Goal: Task Accomplishment & Management: Manage account settings

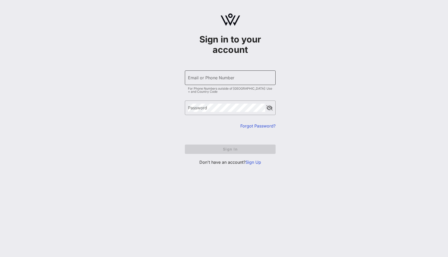
click at [227, 79] on input "Email or Phone Number" at bounding box center [230, 78] width 85 height 8
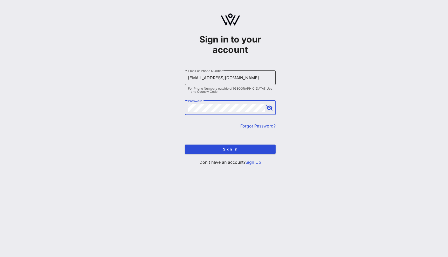
click at [201, 79] on input "yuliia3@vow.app" at bounding box center [230, 78] width 85 height 8
type input "yuliia@vow.app"
click at [185, 145] on button "Sign In" at bounding box center [230, 149] width 91 height 9
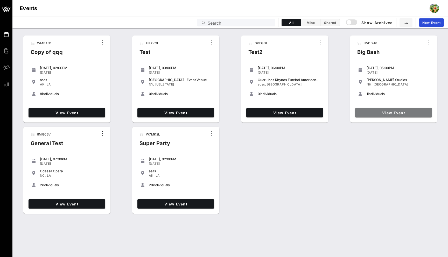
click at [389, 112] on span "View Event" at bounding box center [393, 113] width 73 height 4
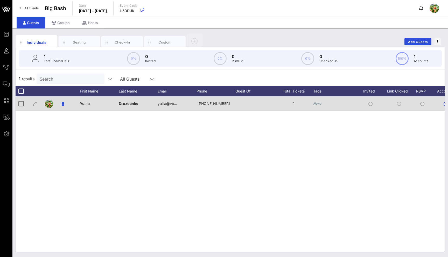
scroll to position [0, 29]
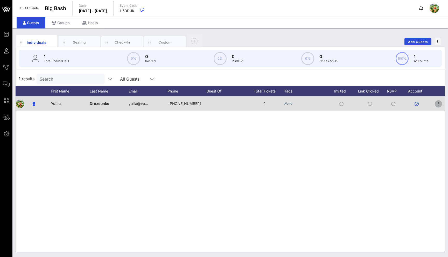
click at [438, 104] on icon "button" at bounding box center [438, 104] width 6 height 6
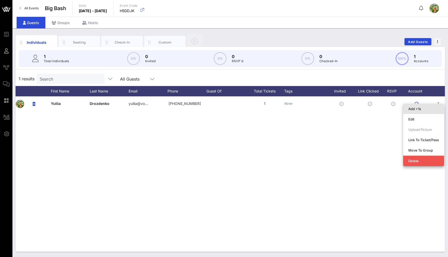
click at [418, 109] on div "Add +1s" at bounding box center [423, 109] width 31 height 4
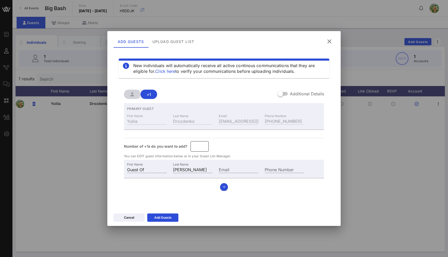
click at [204, 144] on input "*" at bounding box center [200, 146] width 12 height 8
type input "*"
click at [204, 144] on input "*" at bounding box center [200, 146] width 12 height 8
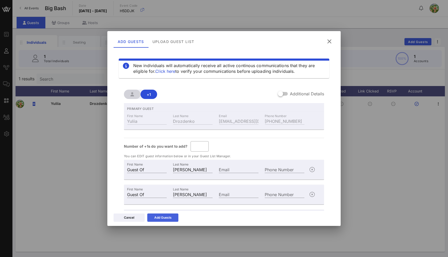
click at [167, 218] on div "Add Guests" at bounding box center [162, 217] width 17 height 5
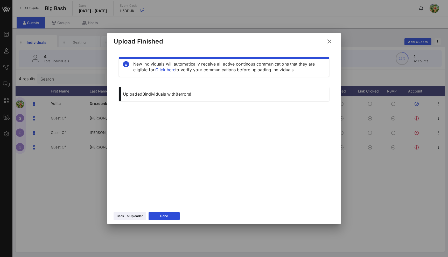
drag, startPoint x: 332, startPoint y: 42, endPoint x: 131, endPoint y: 1, distance: 205.1
click at [329, 42] on icon at bounding box center [329, 42] width 8 height 8
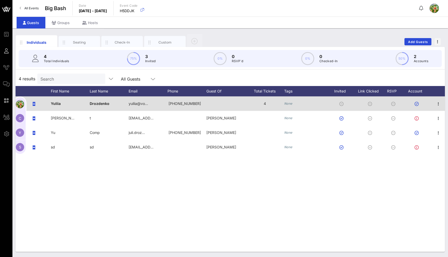
scroll to position [0, 0]
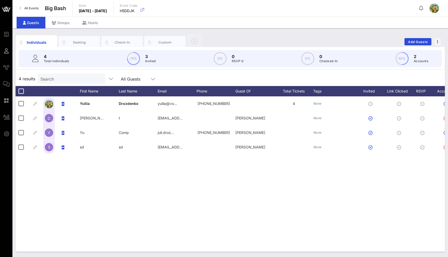
drag, startPoint x: 20, startPoint y: 91, endPoint x: 30, endPoint y: 91, distance: 9.3
click at [20, 91] on div at bounding box center [21, 91] width 9 height 9
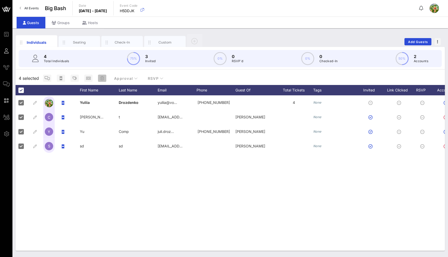
click at [99, 77] on span "button" at bounding box center [102, 78] width 8 height 4
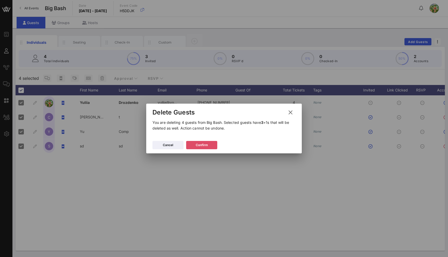
click at [206, 145] on div "Confirm" at bounding box center [202, 145] width 12 height 5
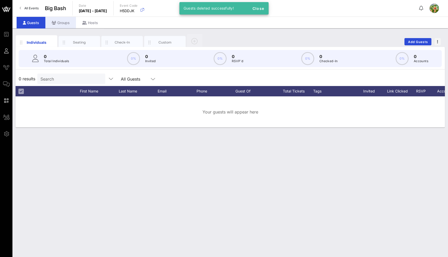
click at [62, 23] on div "Groups" at bounding box center [60, 23] width 31 height 12
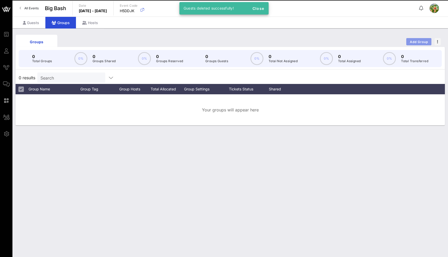
click at [413, 43] on span "Add Group" at bounding box center [419, 42] width 19 height 4
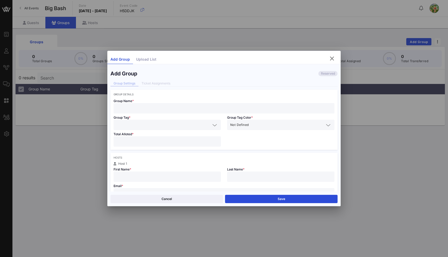
click at [145, 109] on input "text" at bounding box center [224, 108] width 215 height 7
type input "vow"
click at [147, 122] on input "text" at bounding box center [164, 125] width 94 height 7
type input "vow"
click at [151, 145] on div at bounding box center [167, 141] width 101 height 10
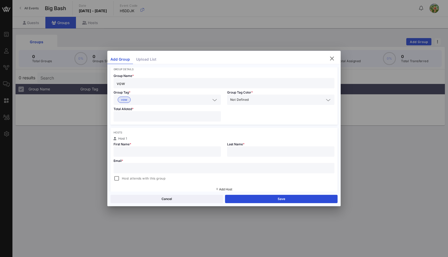
scroll to position [26, 0]
type input "*"
click at [147, 154] on input "text" at bounding box center [167, 151] width 101 height 7
type input "yu"
click at [263, 152] on input "text" at bounding box center [280, 151] width 101 height 7
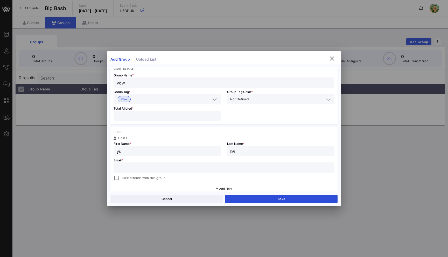
type input "l9i"
click at [176, 165] on input "text" at bounding box center [224, 167] width 215 height 7
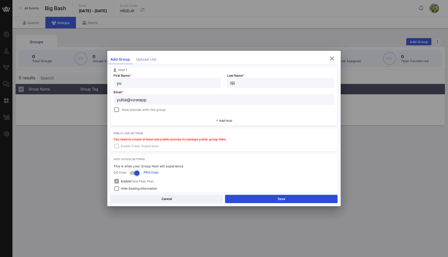
scroll to position [95, 0]
click at [138, 100] on input "yuliia@vowapp" at bounding box center [224, 98] width 215 height 7
type input "[EMAIL_ADDRESS][DOMAIN_NAME]"
click at [137, 172] on div at bounding box center [137, 172] width 9 height 9
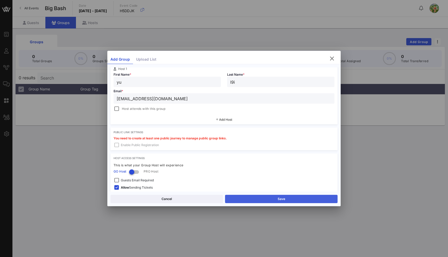
click at [269, 197] on button "Save" at bounding box center [281, 199] width 113 height 8
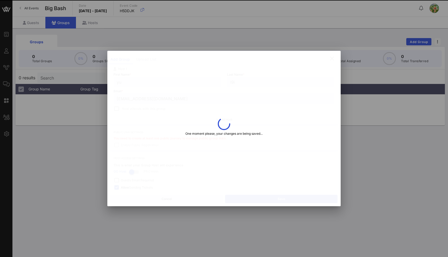
type input "Yuliia"
type input "Drozdenko"
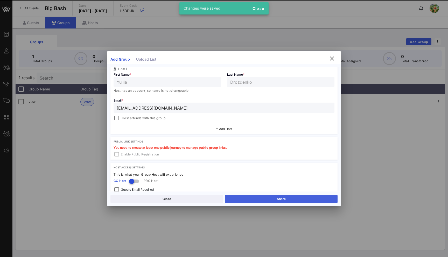
click at [270, 198] on button "Share" at bounding box center [281, 199] width 113 height 8
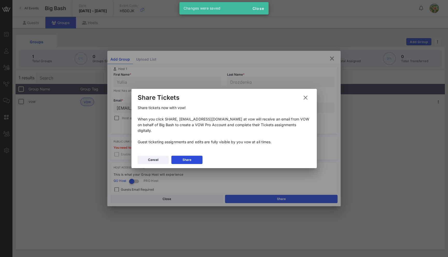
click at [193, 156] on button "Share" at bounding box center [186, 160] width 31 height 8
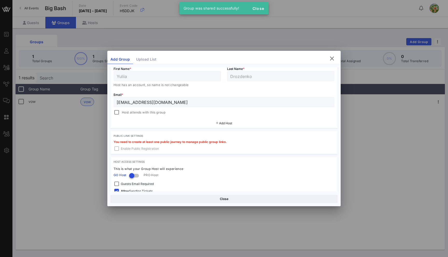
scroll to position [103, 0]
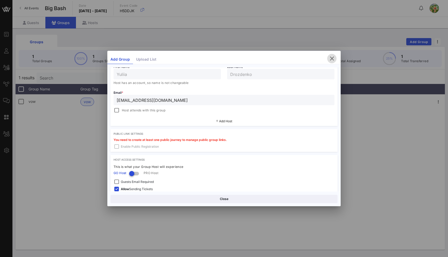
click at [334, 57] on icon "button" at bounding box center [332, 58] width 6 height 6
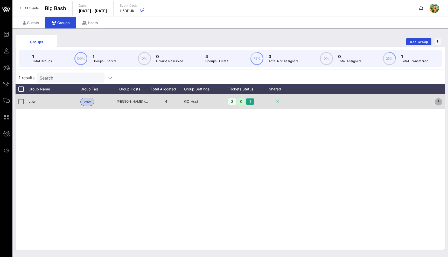
click at [441, 102] on icon "button" at bounding box center [438, 102] width 6 height 6
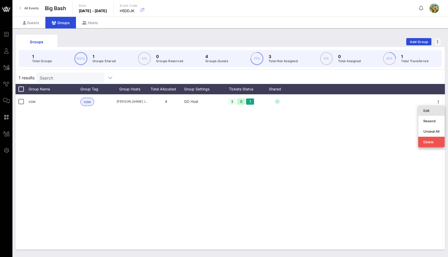
click at [435, 113] on div "Edit" at bounding box center [431, 111] width 16 height 8
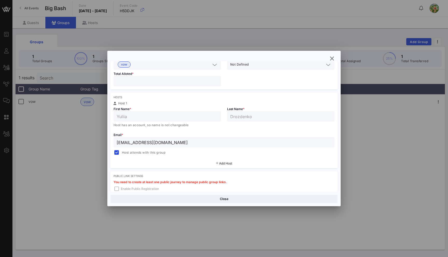
scroll to position [60, 0]
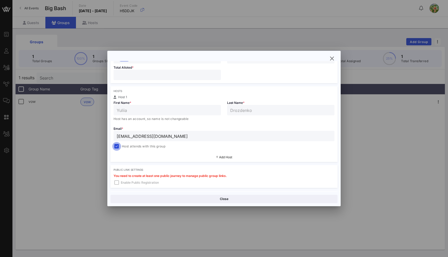
click at [115, 146] on div at bounding box center [116, 146] width 7 height 7
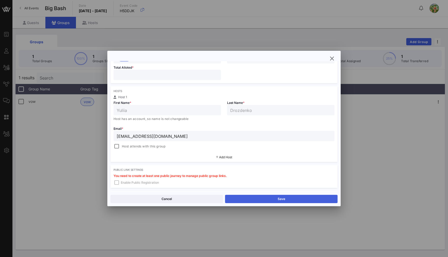
click at [281, 201] on button "Save" at bounding box center [281, 199] width 113 height 8
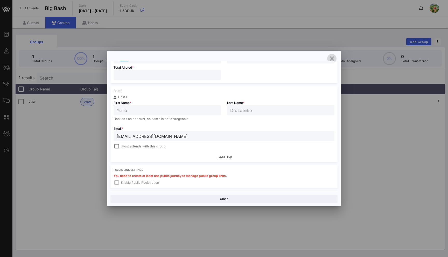
click at [333, 57] on icon "button" at bounding box center [332, 58] width 6 height 6
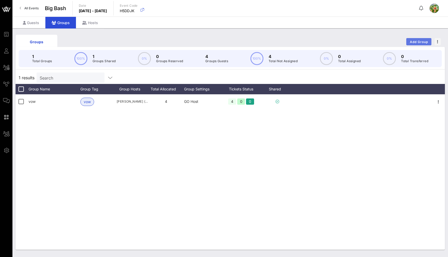
click at [422, 41] on span "Add Group" at bounding box center [419, 42] width 19 height 4
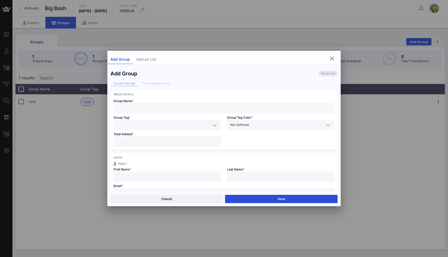
click at [166, 110] on input "text" at bounding box center [224, 108] width 215 height 7
drag, startPoint x: 119, startPoint y: 107, endPoint x: 112, endPoint y: 106, distance: 7.3
click at [112, 106] on div "Group Name * test" at bounding box center [223, 105] width 227 height 18
type input "two"
click at [125, 125] on input "text" at bounding box center [164, 125] width 94 height 7
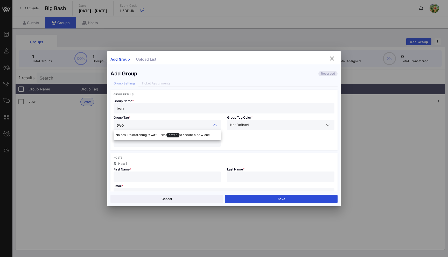
type input "two"
click at [138, 147] on div "Total Alloted *" at bounding box center [167, 140] width 114 height 20
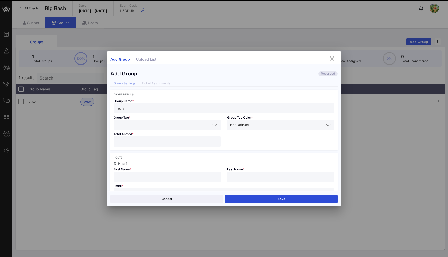
click at [139, 144] on input "number" at bounding box center [167, 141] width 101 height 7
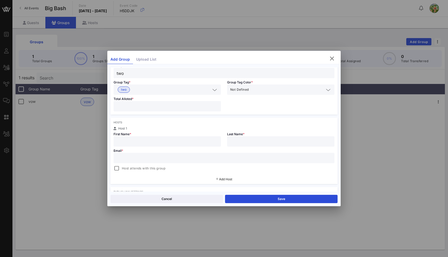
scroll to position [36, 0]
drag, startPoint x: 135, startPoint y: 101, endPoint x: 126, endPoint y: 104, distance: 9.3
click at [126, 104] on div "***" at bounding box center [167, 106] width 101 height 10
click at [115, 107] on div "***" at bounding box center [167, 106] width 107 height 10
type input "*"
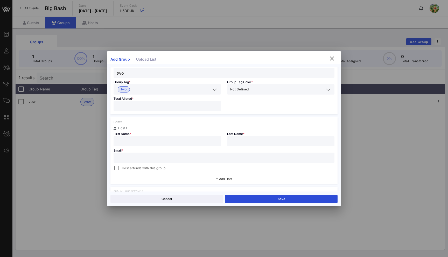
click at [132, 141] on input "text" at bounding box center [167, 141] width 101 height 7
type input "two"
click at [251, 141] on input "text" at bounding box center [280, 141] width 101 height 7
type input "r"
click at [138, 157] on input "text" at bounding box center [224, 158] width 215 height 7
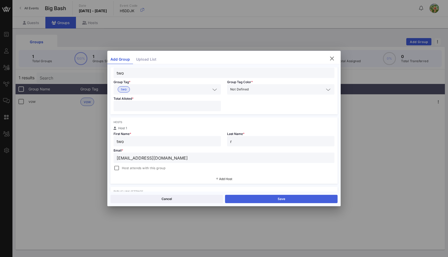
click at [267, 199] on button "Save" at bounding box center [281, 199] width 113 height 8
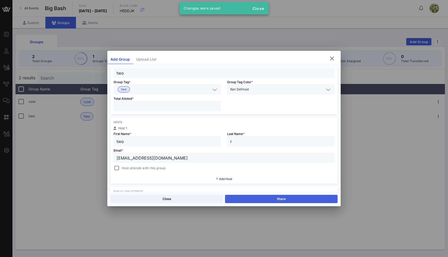
click at [267, 199] on button "Share" at bounding box center [281, 199] width 113 height 8
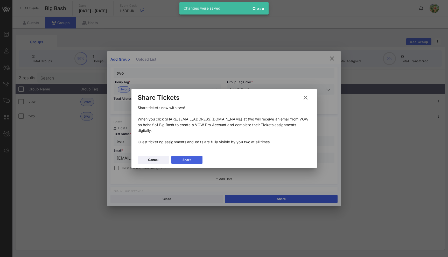
click at [190, 157] on div "Share" at bounding box center [187, 159] width 9 height 5
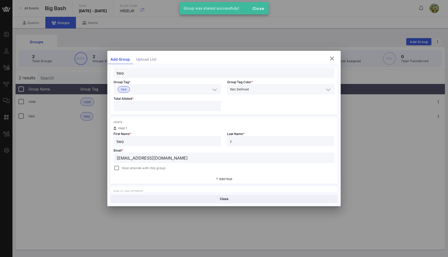
drag, startPoint x: 138, startPoint y: 158, endPoint x: 119, endPoint y: 157, distance: 19.2
click at [113, 157] on div "Email * two@vow.app Host attends with this group" at bounding box center [223, 159] width 227 height 25
click at [121, 159] on input "two@vow.app" at bounding box center [224, 158] width 215 height 7
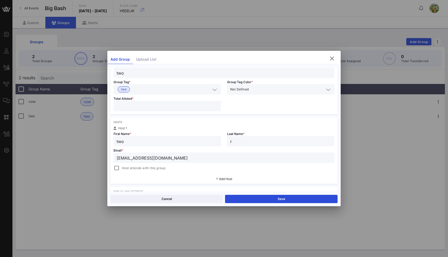
type input "yulii@vow.app"
type input "Yuliia"
type input "Drozdenko"
type input "yuliia2@vow.app"
click at [259, 202] on button "Save" at bounding box center [281, 199] width 113 height 8
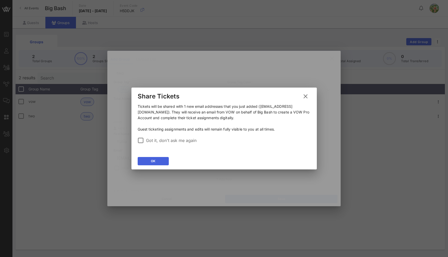
click at [155, 161] on button "OK" at bounding box center [153, 161] width 31 height 8
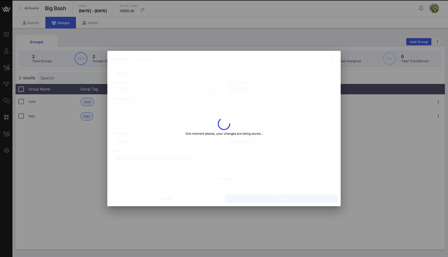
type input "yuli"
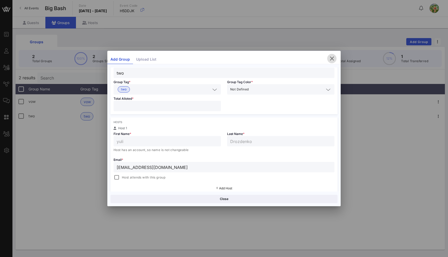
click at [331, 60] on icon "button" at bounding box center [332, 58] width 6 height 6
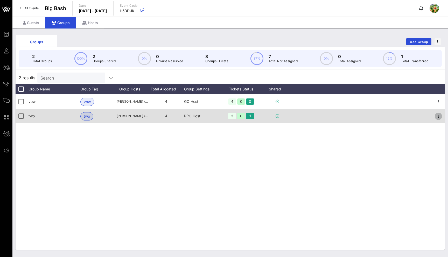
click at [437, 116] on icon "button" at bounding box center [438, 116] width 6 height 6
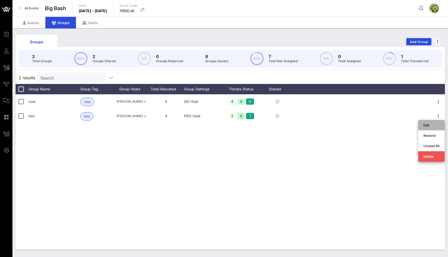
click at [435, 123] on div "Edit" at bounding box center [431, 125] width 16 height 8
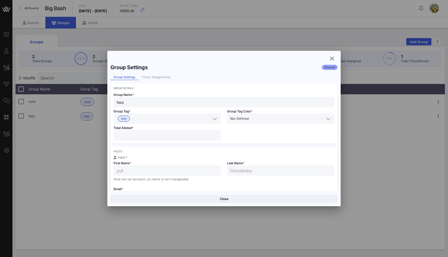
drag, startPoint x: 128, startPoint y: 135, endPoint x: 97, endPoint y: 136, distance: 30.9
click at [97, 136] on div "Event Builder Guests All Groups Journeys Comms QR Scanner Team Settings Big Bas…" at bounding box center [224, 136] width 448 height 272
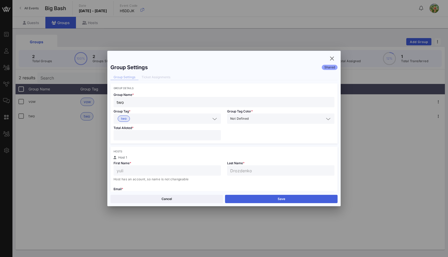
type input "*"
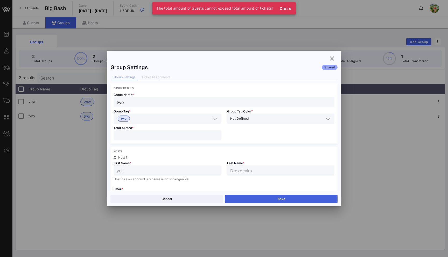
click at [278, 198] on button "Save" at bounding box center [281, 199] width 113 height 8
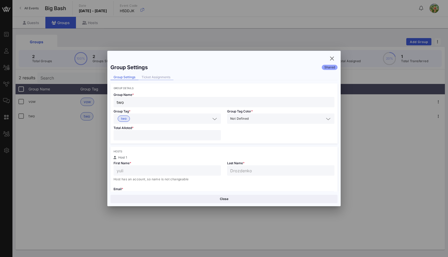
click at [164, 79] on div "Ticket Assignments" at bounding box center [155, 77] width 35 height 5
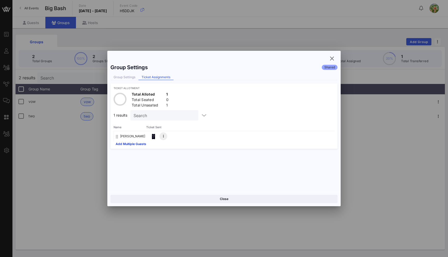
click at [162, 136] on button at bounding box center [163, 137] width 8 height 8
click at [181, 150] on div "Remove" at bounding box center [184, 148] width 27 height 8
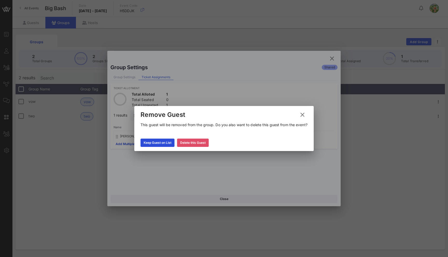
click at [190, 143] on div "Delete this Guest" at bounding box center [192, 142] width 25 height 5
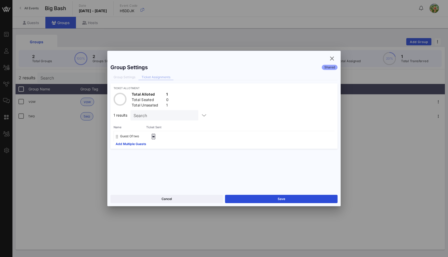
click at [261, 202] on button "Save" at bounding box center [281, 199] width 113 height 8
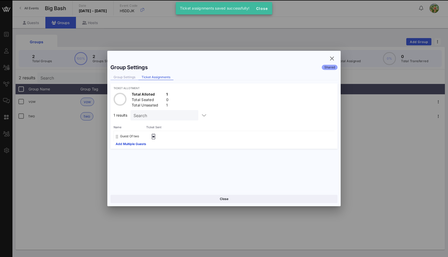
click at [129, 78] on div "Group Settings" at bounding box center [124, 77] width 28 height 5
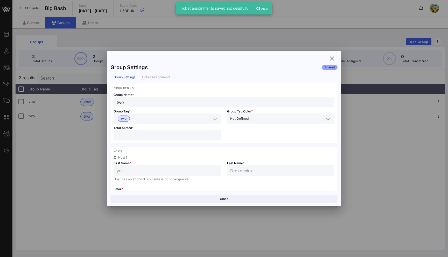
drag, startPoint x: 123, startPoint y: 137, endPoint x: 112, endPoint y: 137, distance: 10.9
click at [112, 137] on div "Total Alloted * *" at bounding box center [167, 134] width 114 height 20
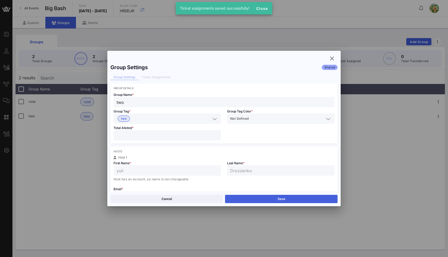
type input "*"
click at [257, 196] on button "Save" at bounding box center [281, 199] width 113 height 8
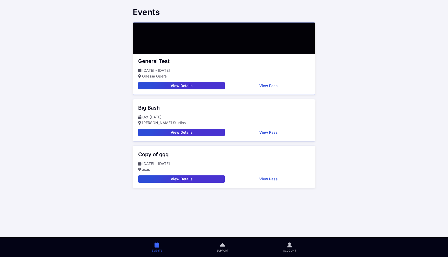
click at [187, 132] on button "View Details" at bounding box center [181, 132] width 87 height 7
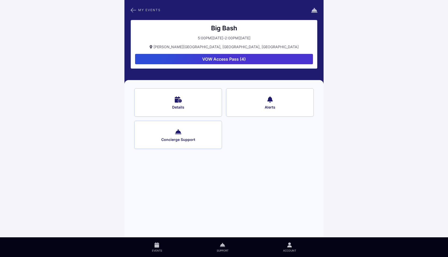
click at [225, 59] on button "VOW Access Pass (4)" at bounding box center [224, 59] width 178 height 10
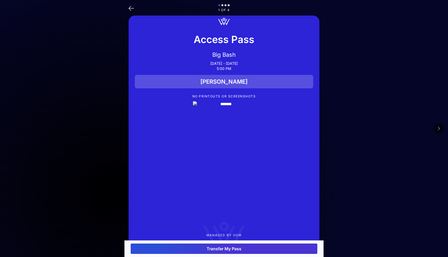
click at [437, 130] on button at bounding box center [439, 128] width 10 height 10
click at [230, 248] on button "Transfer Pass" at bounding box center [224, 249] width 187 height 10
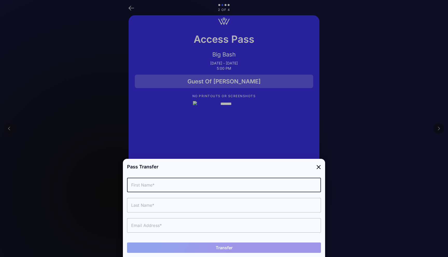
click at [179, 184] on input "text" at bounding box center [224, 185] width 194 height 15
type input "Clarisa"
click at [172, 209] on input "text" at bounding box center [224, 205] width 194 height 15
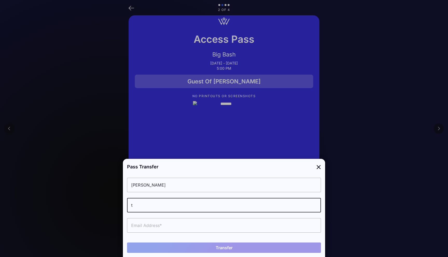
type input "t"
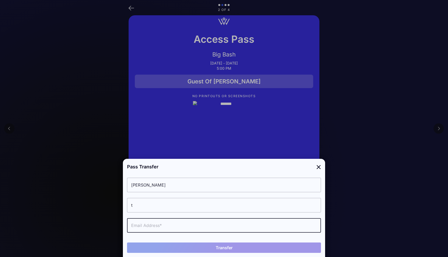
click at [175, 228] on input "text" at bounding box center [224, 225] width 194 height 15
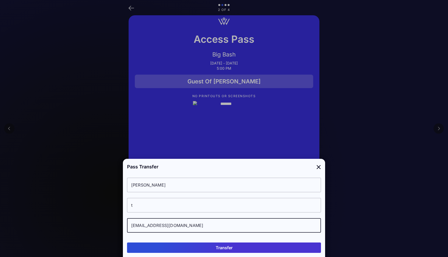
type input "claris@vow.app"
click at [207, 248] on button "Transfer" at bounding box center [224, 248] width 194 height 10
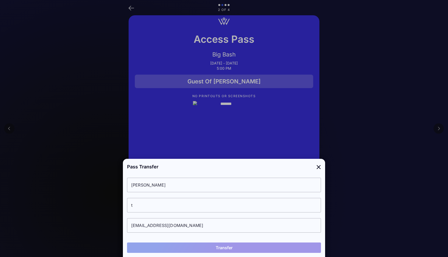
scroll to position [0, 0]
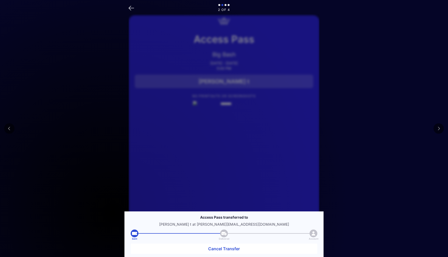
click at [440, 129] on button at bounding box center [439, 128] width 10 height 10
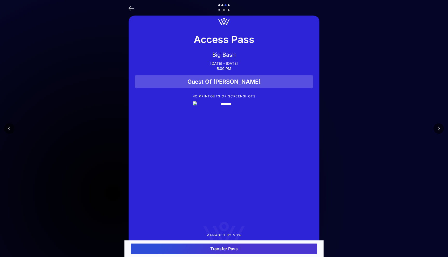
click at [240, 247] on button "Transfer Pass" at bounding box center [224, 249] width 187 height 10
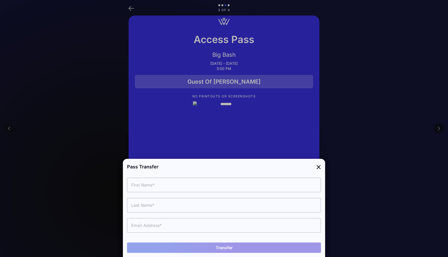
click at [177, 187] on input "text" at bounding box center [224, 185] width 194 height 15
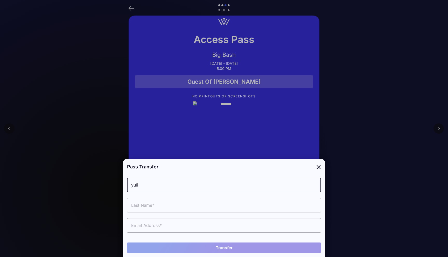
type input "yuliia4@vow.app"
drag, startPoint x: 177, startPoint y: 186, endPoint x: 114, endPoint y: 188, distance: 63.6
click at [123, 188] on div "Pass Transfer yuliia4@vow.app Transfer" at bounding box center [224, 128] width 202 height 257
drag, startPoint x: 182, startPoint y: 183, endPoint x: 121, endPoint y: 184, distance: 61.2
click at [123, 184] on div "Pass Transfer yuliia4@vow.app Transfer" at bounding box center [224, 128] width 202 height 257
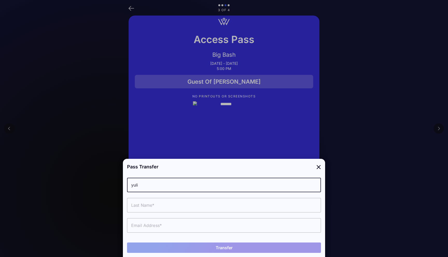
type input "yuli"
click at [136, 206] on input "text" at bounding box center [224, 205] width 194 height 15
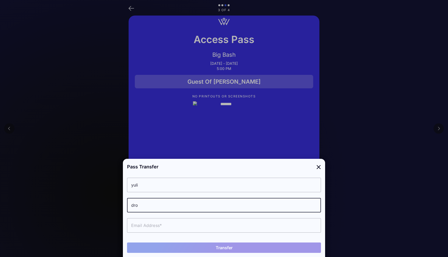
type input "dro"
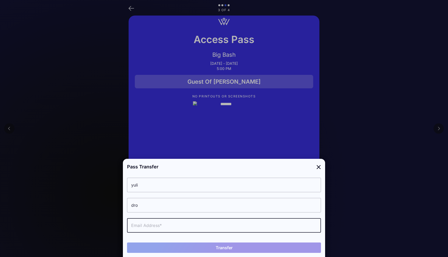
click at [143, 226] on input "text" at bounding box center [224, 225] width 194 height 15
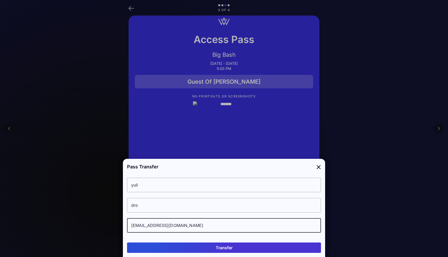
type input "juli.drozden.ko@gmail.com"
click at [225, 246] on button "Transfer" at bounding box center [224, 248] width 194 height 10
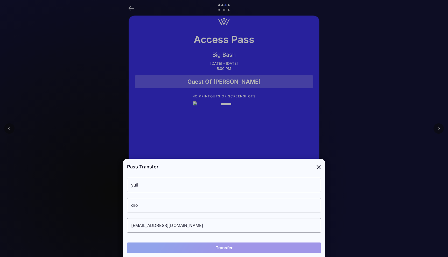
type input "Yu"
type input "Comp"
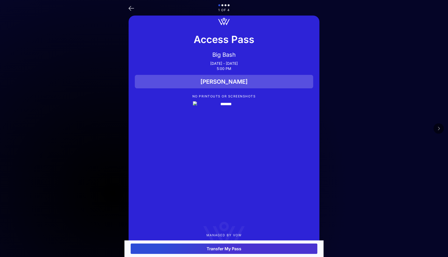
click at [441, 129] on button at bounding box center [439, 128] width 10 height 10
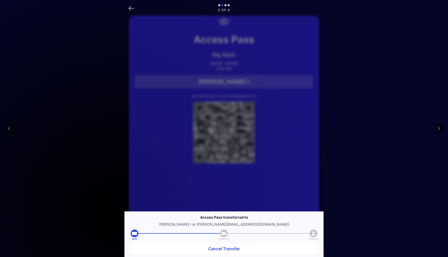
click at [441, 129] on button at bounding box center [439, 128] width 10 height 10
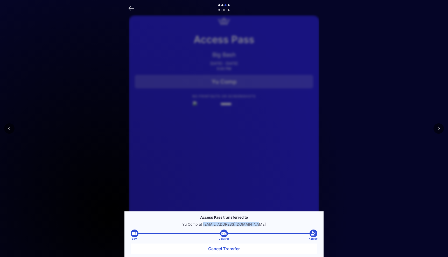
drag, startPoint x: 262, startPoint y: 225, endPoint x: 211, endPoint y: 223, distance: 51.1
click at [211, 223] on p "Yu Comp at [EMAIL_ADDRESS][DOMAIN_NAME]" at bounding box center [224, 225] width 187 height 4
copy p "juli.drozden.ko@gmail.com"
click at [225, 248] on button "Cancel Transfer" at bounding box center [224, 249] width 187 height 10
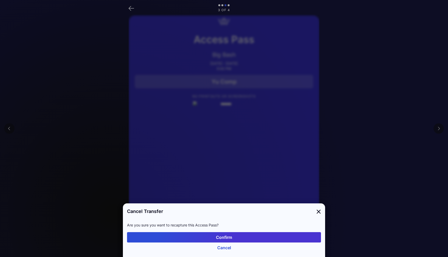
click at [232, 240] on button "Confirm" at bounding box center [224, 237] width 194 height 10
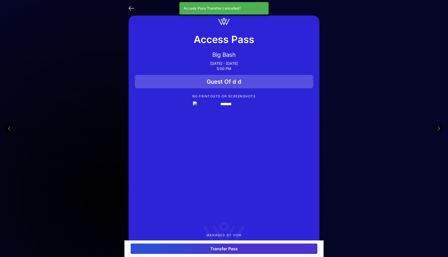
click at [226, 248] on button "Transfer Pass" at bounding box center [224, 249] width 187 height 10
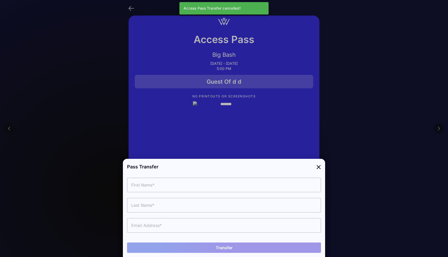
click at [185, 220] on input "text" at bounding box center [224, 225] width 194 height 15
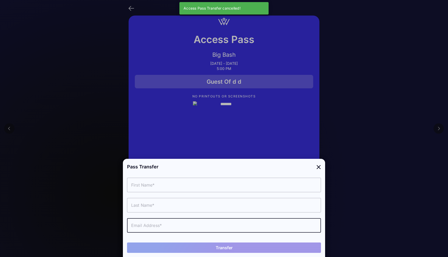
paste input "juli.drozden.ko@gmail.com"
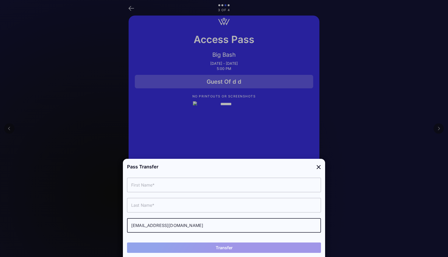
type input "juli.drozden.ko@gmail.com"
click at [161, 187] on input "text" at bounding box center [224, 185] width 194 height 15
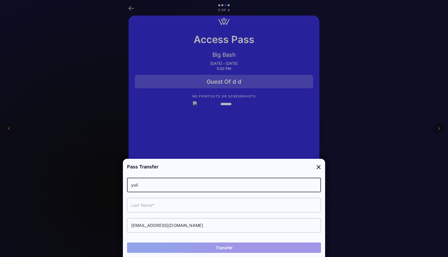
type input "yuli"
click at [139, 204] on input "text" at bounding box center [224, 205] width 194 height 15
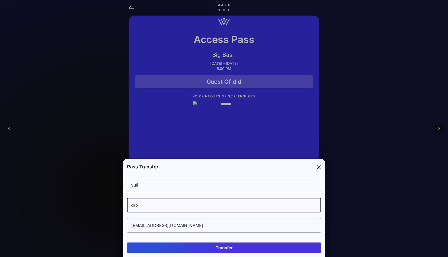
type input "dro"
click at [215, 247] on button "Transfer" at bounding box center [224, 248] width 194 height 10
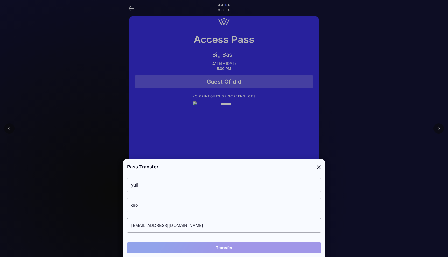
type input "Yu"
type input "Comp"
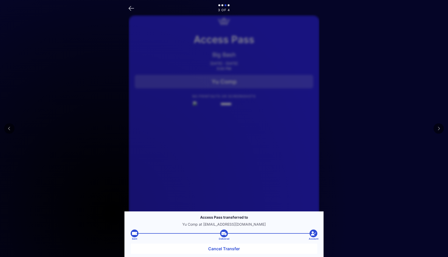
click at [437, 129] on button at bounding box center [439, 128] width 10 height 10
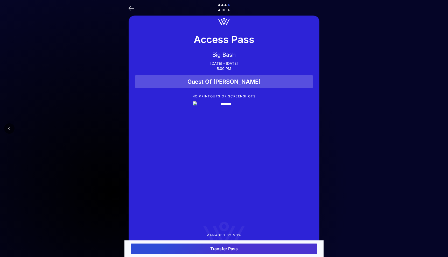
click at [216, 247] on button "Transfer Pass" at bounding box center [224, 249] width 187 height 10
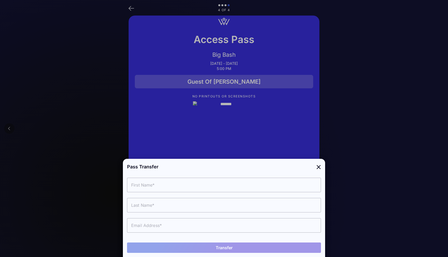
click at [154, 223] on input "text" at bounding box center [224, 225] width 194 height 15
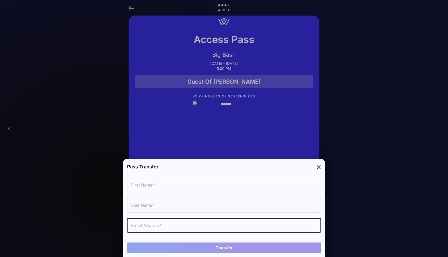
paste input "juli.drozden.ko@gmail.com"
click at [149, 226] on input "juli.drozden.ko@gmail.com" at bounding box center [224, 225] width 194 height 15
type input "[EMAIL_ADDRESS][PERSON_NAME][DOMAIN_NAME]"
click at [155, 191] on input "text" at bounding box center [224, 185] width 194 height 15
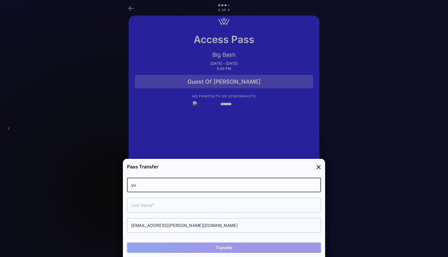
type input "yu"
click at [139, 204] on input "text" at bounding box center [224, 205] width 194 height 15
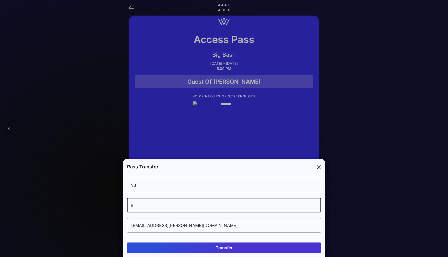
type input "li"
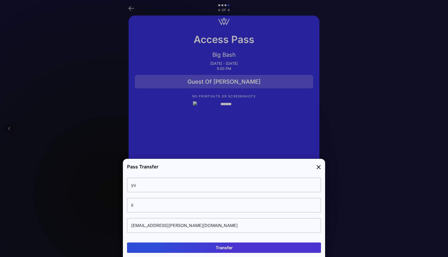
click at [223, 243] on button "Transfer" at bounding box center [224, 248] width 194 height 10
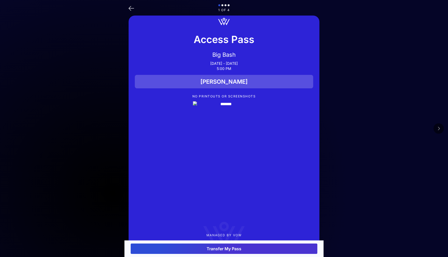
click at [438, 128] on icon at bounding box center [438, 129] width 3 height 4
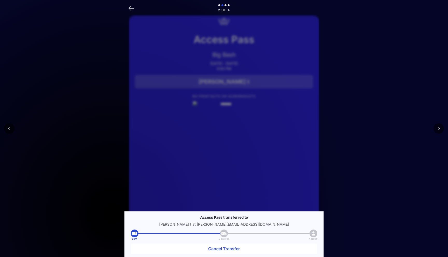
click at [438, 128] on icon at bounding box center [438, 129] width 3 height 4
drag, startPoint x: 256, startPoint y: 224, endPoint x: 206, endPoint y: 226, distance: 50.1
click at [206, 226] on p "yu li at juli.drozd.en.ko@gmail.com" at bounding box center [224, 225] width 187 height 4
copy p "juli.drozd.en.ko@gmail.com"
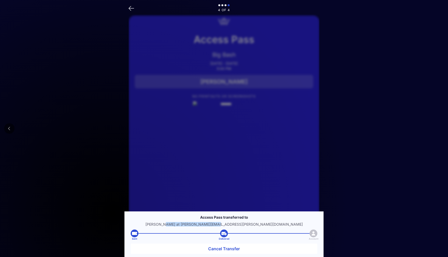
click at [234, 249] on button "Cancel Transfer" at bounding box center [224, 249] width 187 height 10
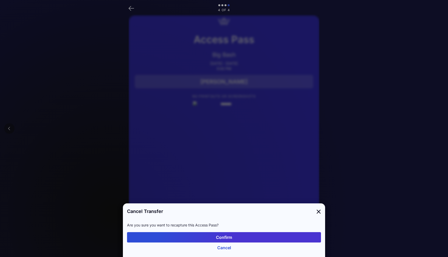
click at [233, 235] on button "Confirm" at bounding box center [224, 237] width 194 height 10
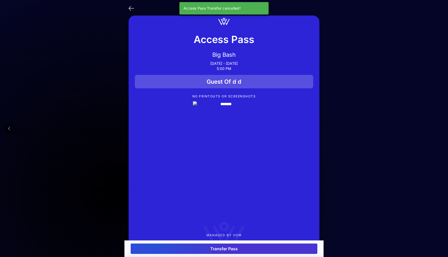
click at [232, 236] on div at bounding box center [224, 128] width 448 height 257
click at [231, 255] on div "Transfer Pass" at bounding box center [223, 249] width 199 height 17
click at [232, 252] on button "Transfer Pass" at bounding box center [224, 249] width 187 height 10
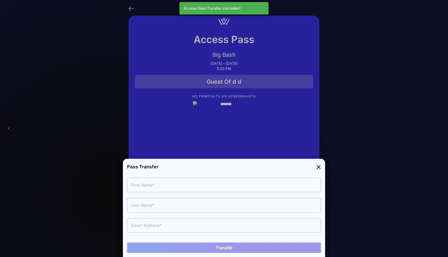
click at [153, 226] on input "text" at bounding box center [224, 225] width 194 height 15
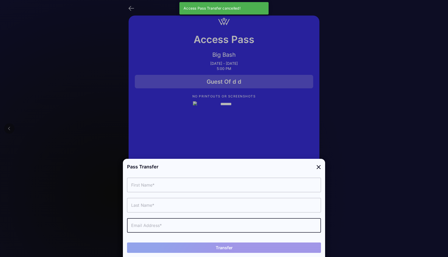
paste input "juli.drozd.en.ko@gmail.com"
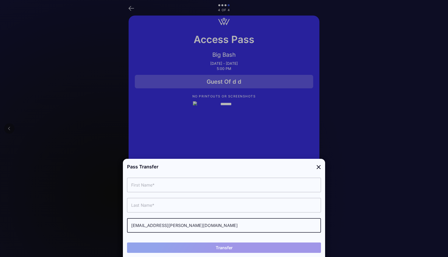
type input "juli.drozd.en.ko@gmail.com"
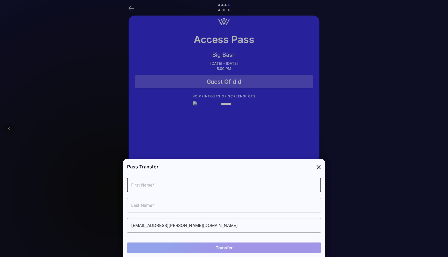
click at [156, 188] on input "text" at bounding box center [224, 185] width 194 height 15
type input "sd"
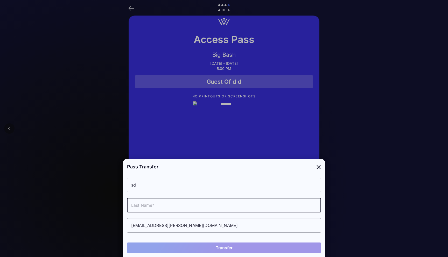
click at [146, 204] on input "text" at bounding box center [224, 205] width 194 height 15
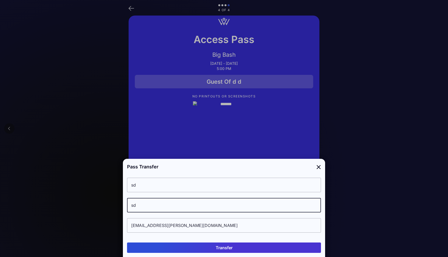
type input "sd"
click at [228, 251] on button "Transfer" at bounding box center [224, 248] width 194 height 10
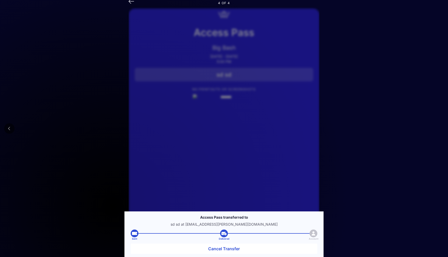
scroll to position [10, 0]
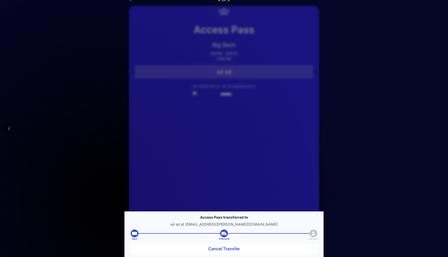
click at [35, 139] on main "4 of 4 Access Pass Big Bash Oct 30, 2025 - Jan 27, 2026 5:00 PM sd sd NO PRINTO…" at bounding box center [224, 140] width 448 height 301
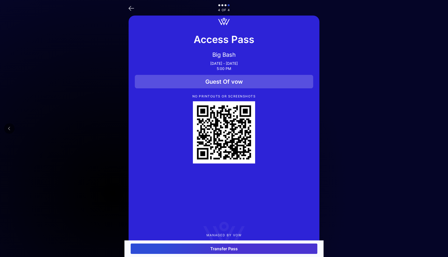
click at [131, 8] on icon at bounding box center [131, 8] width 5 height 8
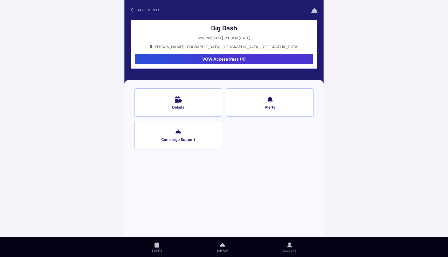
click at [131, 8] on icon at bounding box center [133, 10] width 5 height 7
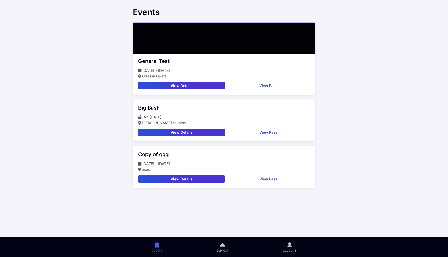
click at [216, 129] on button "View Details" at bounding box center [181, 132] width 87 height 7
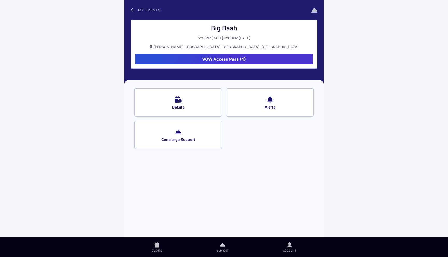
click at [231, 60] on button "VOW Access Pass (4)" at bounding box center [224, 59] width 178 height 10
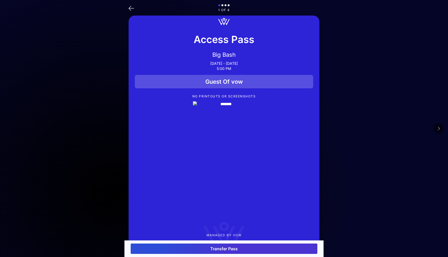
click at [226, 245] on button "Transfer Pass" at bounding box center [224, 249] width 187 height 10
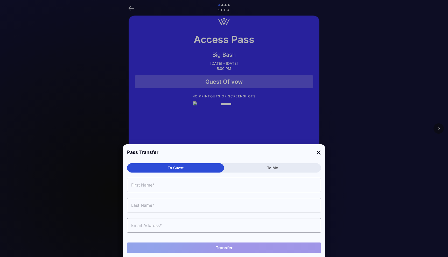
drag, startPoint x: 278, startPoint y: 168, endPoint x: 272, endPoint y: 207, distance: 39.8
click at [278, 168] on button "To Me" at bounding box center [272, 167] width 97 height 9
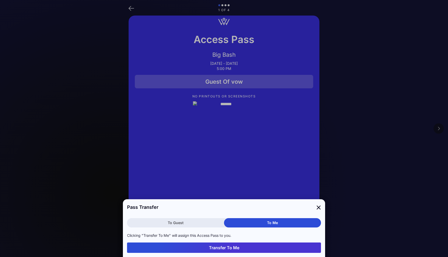
click at [224, 251] on button "Transfer To Me" at bounding box center [224, 248] width 194 height 10
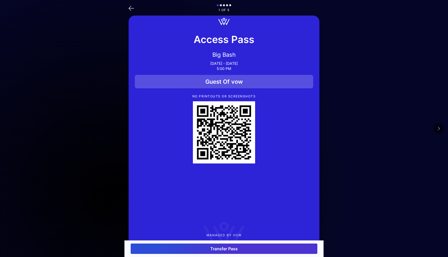
click at [441, 131] on button at bounding box center [439, 128] width 10 height 10
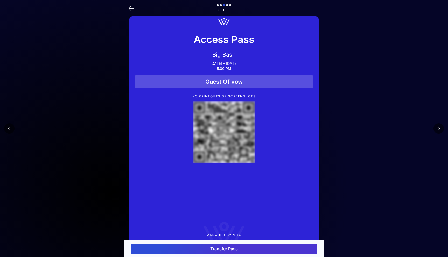
click at [441, 131] on button at bounding box center [439, 128] width 10 height 10
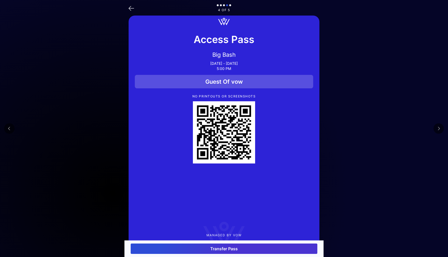
click at [441, 131] on button at bounding box center [439, 128] width 10 height 10
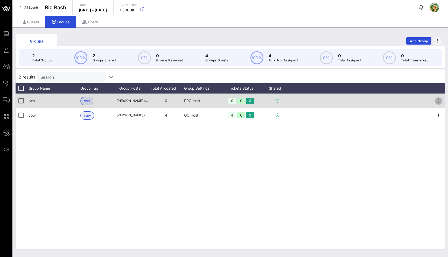
click at [439, 104] on icon "button" at bounding box center [438, 101] width 6 height 6
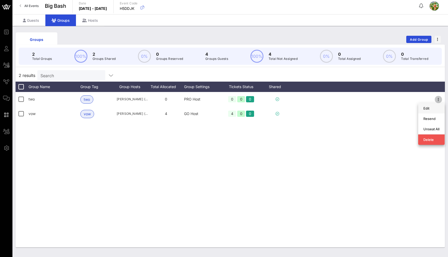
scroll to position [3, 0]
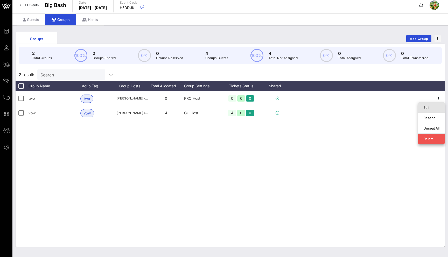
click at [434, 107] on div "Edit" at bounding box center [431, 108] width 16 height 4
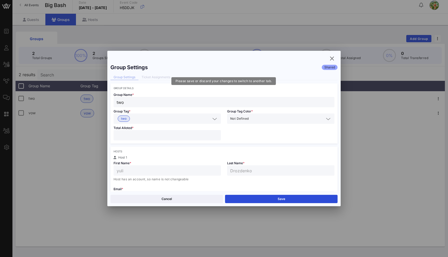
click at [147, 77] on div "Group Settings Ticket Assignments" at bounding box center [223, 78] width 227 height 6
click at [156, 79] on div "Group Settings Ticket Assignments" at bounding box center [223, 78] width 227 height 6
click at [333, 58] on icon "button" at bounding box center [332, 58] width 6 height 6
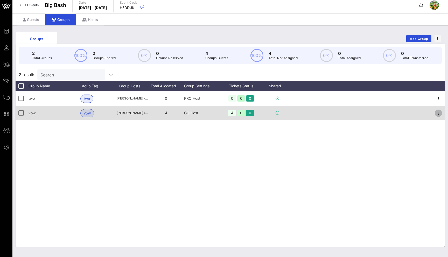
click at [437, 114] on icon "button" at bounding box center [438, 113] width 6 height 6
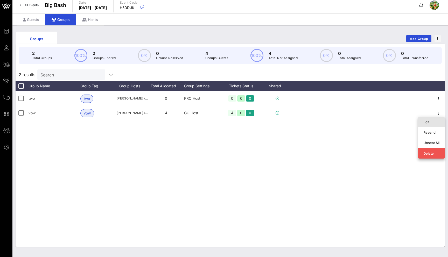
click at [431, 123] on div "Edit" at bounding box center [431, 122] width 16 height 4
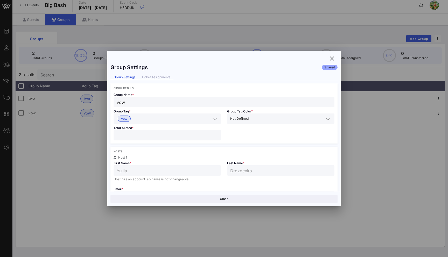
click at [156, 76] on div "Ticket Assignments" at bounding box center [155, 77] width 35 height 5
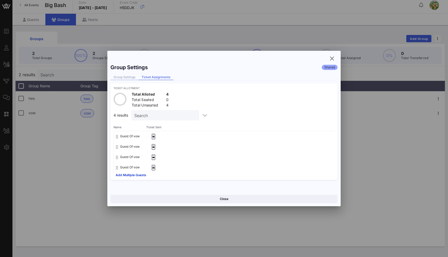
click at [125, 77] on div "Group Settings" at bounding box center [124, 77] width 28 height 5
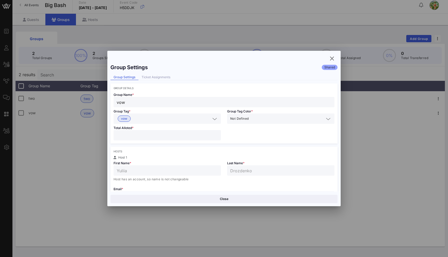
click at [139, 136] on input "*" at bounding box center [167, 135] width 101 height 7
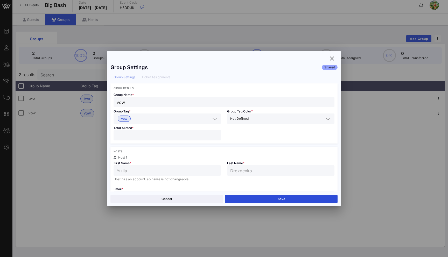
type input "*"
click at [332, 60] on icon "button" at bounding box center [332, 58] width 6 height 6
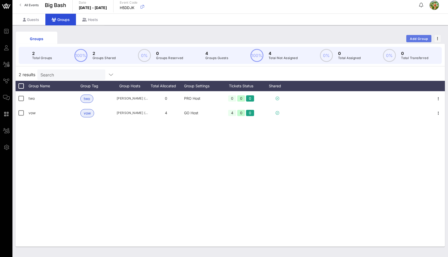
click at [414, 39] on span "Add Group" at bounding box center [419, 39] width 19 height 4
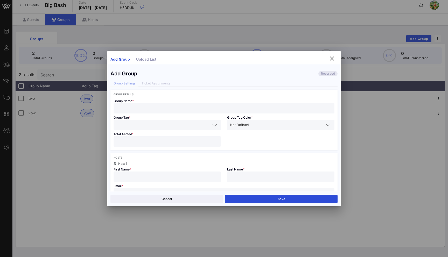
drag, startPoint x: 144, startPoint y: 108, endPoint x: 139, endPoint y: 119, distance: 11.8
click at [143, 108] on input "text" at bounding box center [224, 108] width 215 height 7
type input "s"
click at [139, 123] on input "text" at bounding box center [164, 125] width 94 height 7
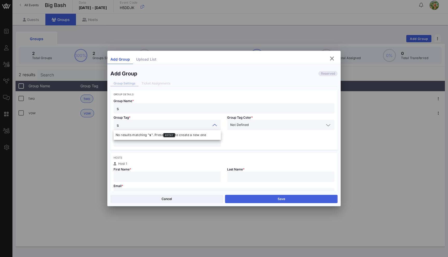
type input "s"
click at [266, 200] on button "Save" at bounding box center [281, 199] width 113 height 8
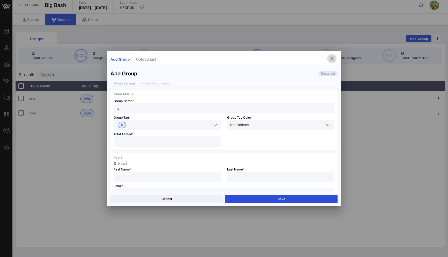
click at [332, 59] on icon "button" at bounding box center [332, 58] width 6 height 6
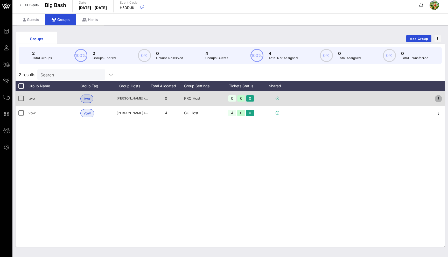
click at [439, 98] on icon "button" at bounding box center [438, 99] width 6 height 6
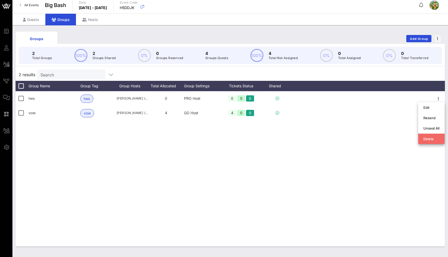
click at [431, 140] on div "Delete" at bounding box center [431, 139] width 16 height 4
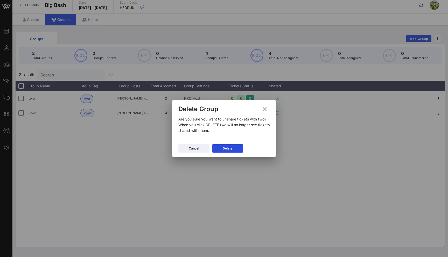
click at [230, 151] on button "Delete" at bounding box center [227, 148] width 31 height 8
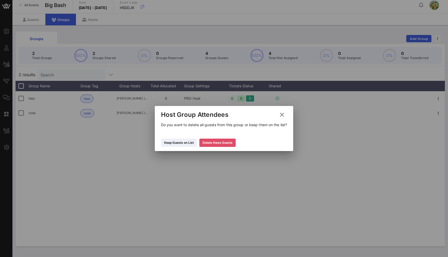
click at [223, 144] on div "Delete these Guests" at bounding box center [218, 142] width 30 height 5
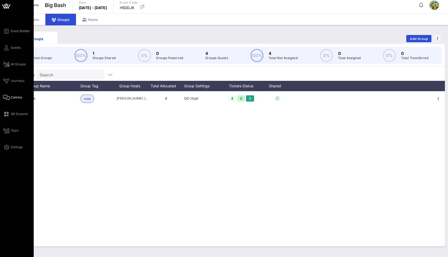
click at [9, 98] on icon at bounding box center [6, 97] width 6 height 1
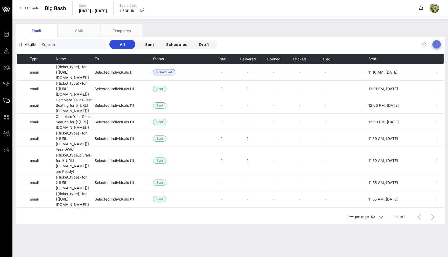
click at [437, 42] on icon "button" at bounding box center [437, 44] width 6 height 6
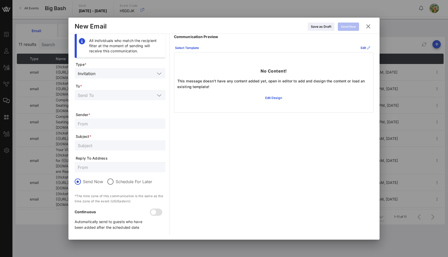
click at [105, 96] on input "text" at bounding box center [116, 95] width 77 height 7
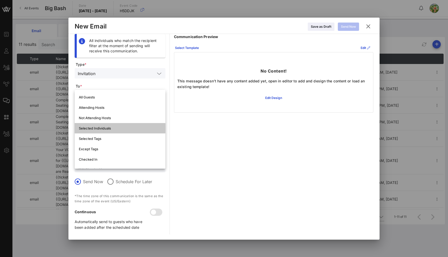
click at [119, 129] on div "Selected Individuals" at bounding box center [120, 128] width 82 height 4
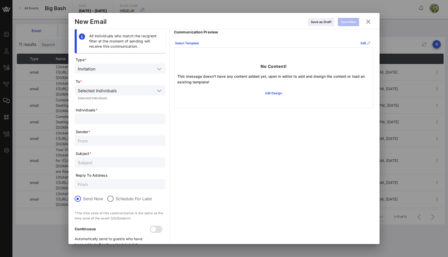
click at [117, 118] on input "text" at bounding box center [116, 119] width 77 height 7
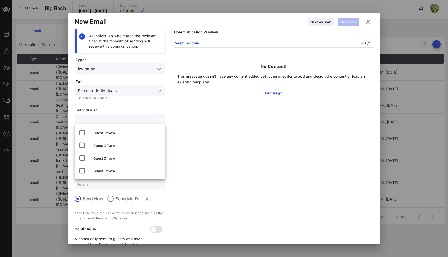
click at [126, 92] on input "text" at bounding box center [137, 90] width 36 height 7
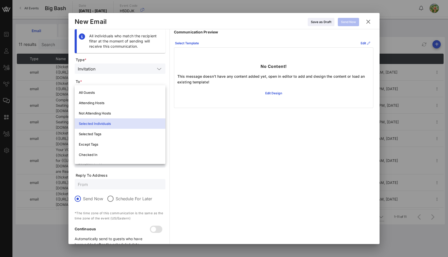
click at [370, 20] on icon at bounding box center [369, 21] width 8 height 7
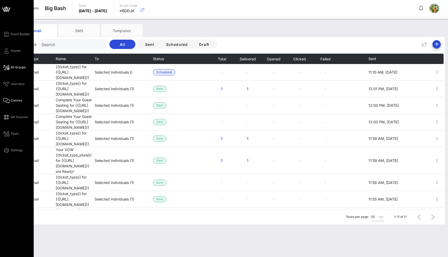
click at [6, 68] on icon at bounding box center [6, 67] width 6 height 1
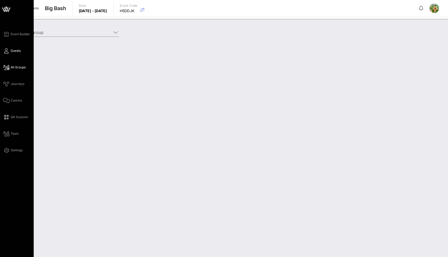
click at [12, 52] on span "Guests" at bounding box center [16, 50] width 10 height 5
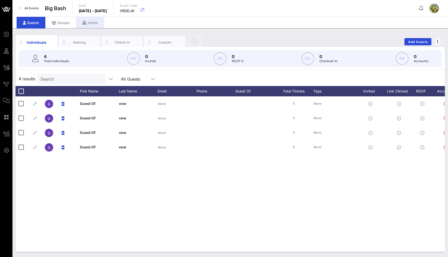
click at [89, 25] on div "Hosts" at bounding box center [90, 23] width 28 height 12
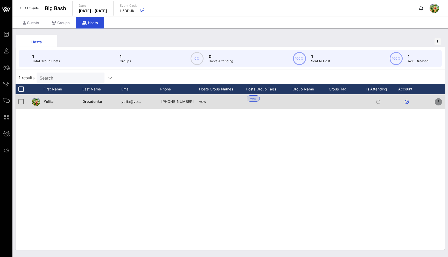
click at [441, 102] on icon "button" at bounding box center [438, 102] width 6 height 6
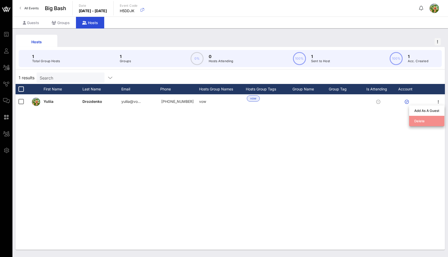
click at [425, 119] on div "Delete" at bounding box center [426, 121] width 25 height 8
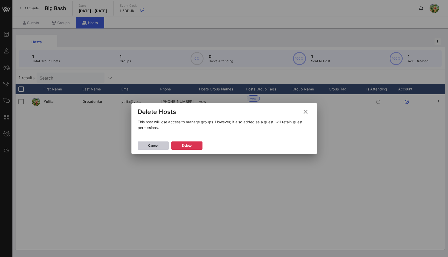
click at [150, 146] on div "Cancel" at bounding box center [153, 145] width 10 height 5
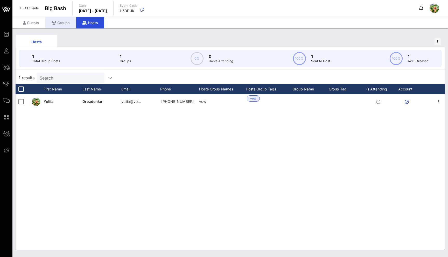
click at [66, 22] on div "Groups" at bounding box center [60, 23] width 31 height 12
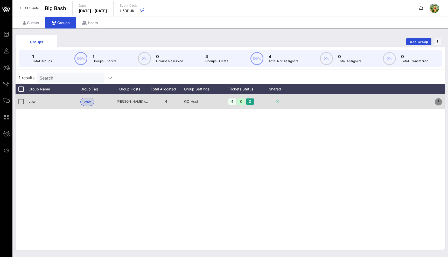
drag, startPoint x: 439, startPoint y: 101, endPoint x: 434, endPoint y: 105, distance: 6.3
click at [439, 101] on icon "button" at bounding box center [438, 102] width 6 height 6
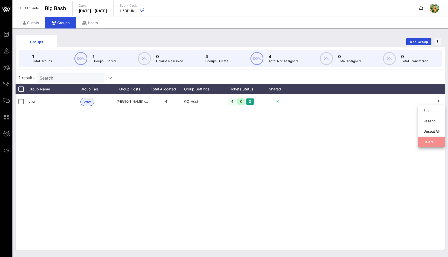
click at [436, 142] on div "Delete" at bounding box center [431, 142] width 16 height 4
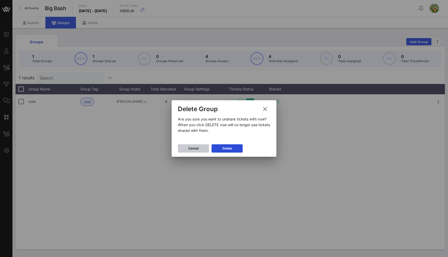
click at [192, 148] on icon at bounding box center [194, 149] width 4 height 4
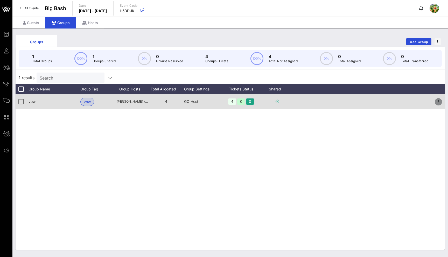
click at [439, 100] on icon "button" at bounding box center [438, 102] width 6 height 6
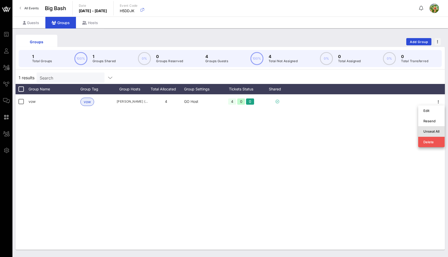
click at [430, 133] on div "Unseat All" at bounding box center [431, 131] width 16 height 4
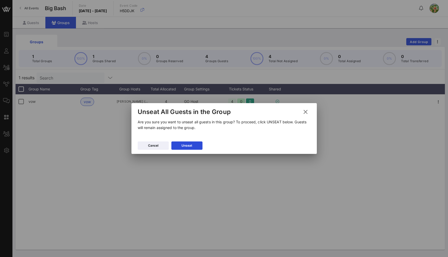
drag, startPoint x: 193, startPoint y: 146, endPoint x: 197, endPoint y: 147, distance: 4.2
click at [193, 146] on button "Unseat" at bounding box center [186, 146] width 31 height 8
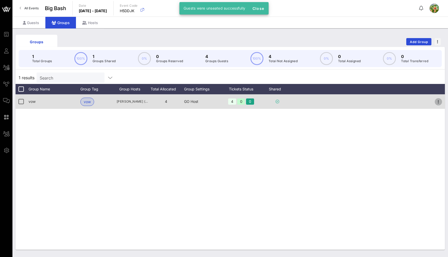
click at [440, 102] on icon "button" at bounding box center [438, 102] width 6 height 6
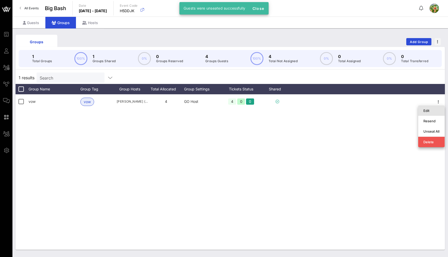
click at [432, 112] on div "Edit" at bounding box center [431, 111] width 16 height 4
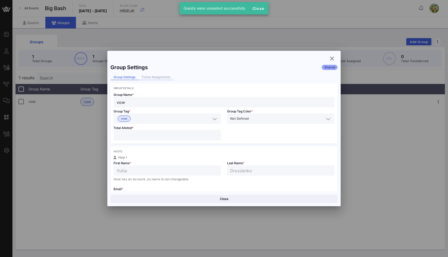
click at [154, 75] on div "Ticket Assignments" at bounding box center [155, 77] width 35 height 5
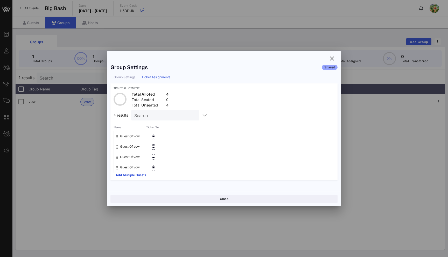
drag, startPoint x: 122, startPoint y: 78, endPoint x: 123, endPoint y: 80, distance: 3.0
click at [122, 78] on div "Group Settings" at bounding box center [124, 77] width 28 height 5
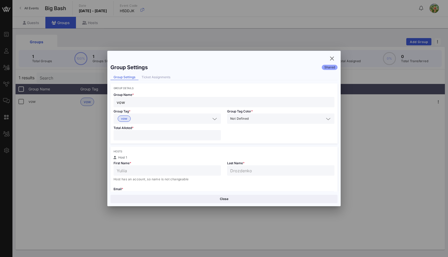
drag, startPoint x: 126, startPoint y: 135, endPoint x: 108, endPoint y: 136, distance: 17.9
click at [109, 136] on div "Group Settings Shared Group Settings Ticket Assignments Group Details Group Nam…" at bounding box center [223, 126] width 233 height 130
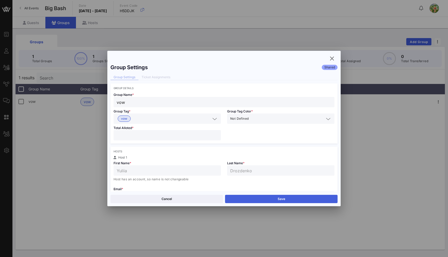
type input "*"
click at [260, 200] on button "Save" at bounding box center [281, 199] width 113 height 8
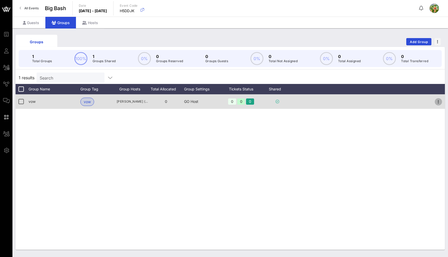
click at [439, 101] on icon "button" at bounding box center [438, 102] width 6 height 6
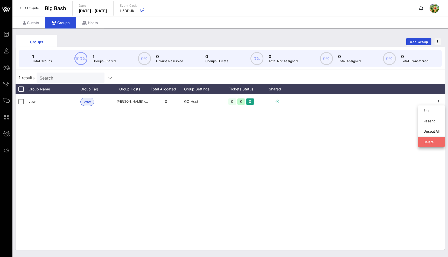
click at [431, 143] on div "Delete" at bounding box center [431, 142] width 16 height 4
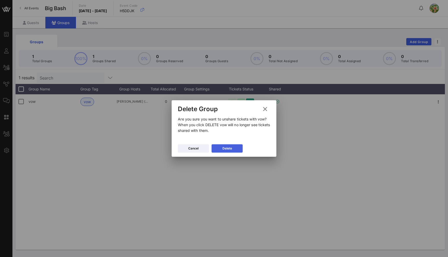
click at [227, 147] on icon at bounding box center [227, 149] width 4 height 4
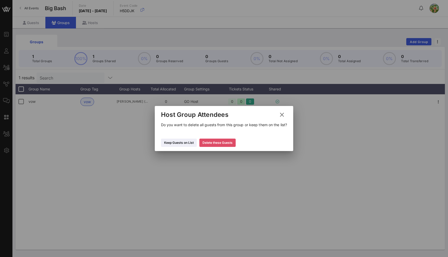
click at [220, 144] on div "Delete these Guests" at bounding box center [218, 142] width 30 height 5
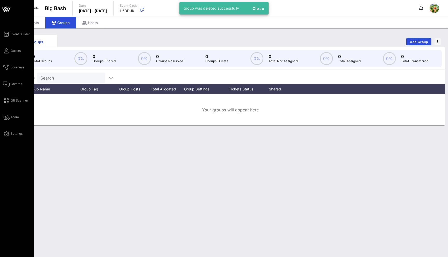
click at [9, 80] on div "Event Builder Guests Journeys Comms QR Scanner Team Settings" at bounding box center [18, 84] width 31 height 106
click at [11, 84] on span "Comms" at bounding box center [16, 84] width 11 height 5
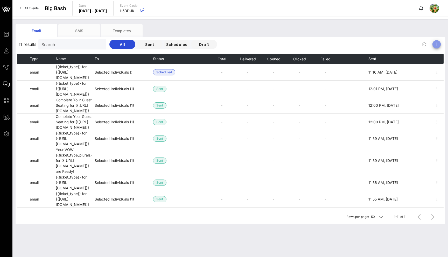
click at [437, 43] on icon "button" at bounding box center [437, 44] width 6 height 6
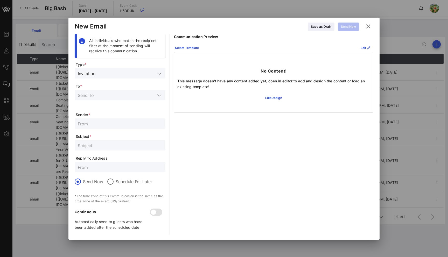
click at [110, 95] on input "text" at bounding box center [116, 95] width 77 height 7
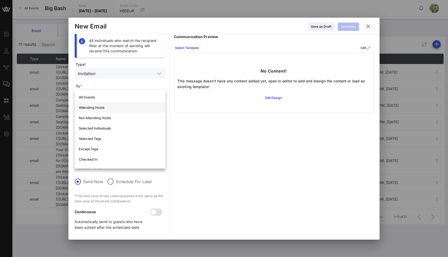
click at [103, 108] on div "Attending Hosts" at bounding box center [120, 108] width 82 height 4
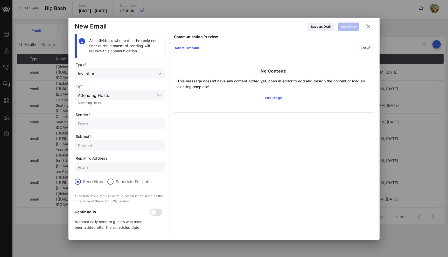
click at [101, 123] on input "text" at bounding box center [120, 123] width 85 height 7
type input "sd"
click at [101, 147] on input "text" at bounding box center [120, 145] width 85 height 7
type input "sdsd"
click at [346, 25] on div "Send Now" at bounding box center [348, 26] width 15 height 5
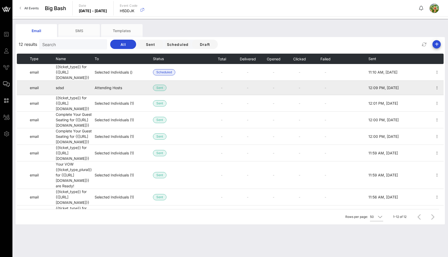
click at [222, 85] on td "-" at bounding box center [222, 88] width 26 height 15
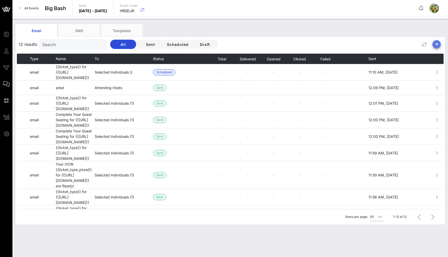
click at [438, 42] on icon "button" at bounding box center [437, 44] width 6 height 6
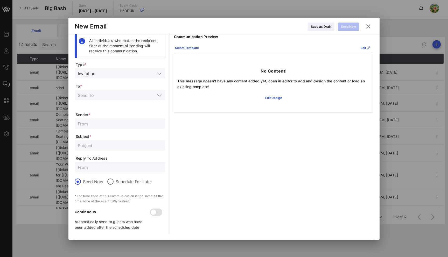
click at [92, 96] on input "text" at bounding box center [116, 95] width 77 height 7
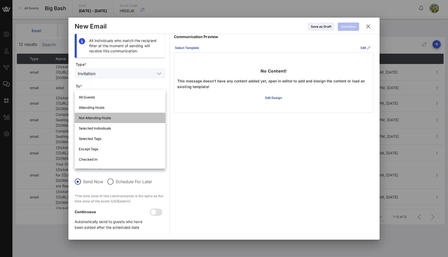
click at [96, 115] on div "Not Attending Hosts" at bounding box center [120, 118] width 82 height 8
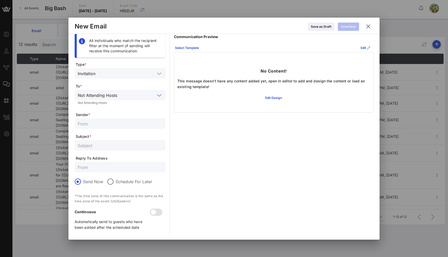
click at [97, 123] on input "text" at bounding box center [120, 123] width 85 height 7
type input "sdsd"
click at [350, 26] on button "Send Now" at bounding box center [348, 27] width 21 height 8
